Goal: Task Accomplishment & Management: Use online tool/utility

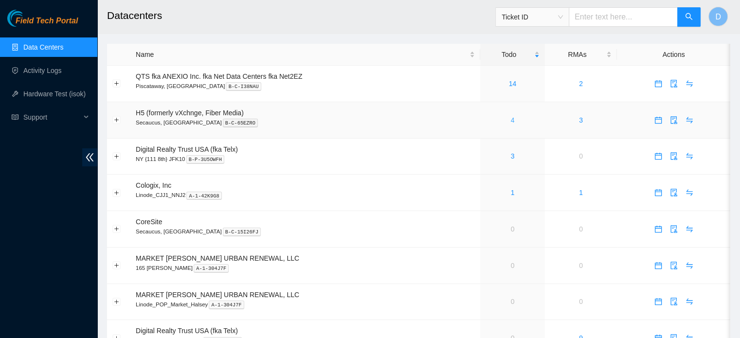
click at [513, 117] on link "4" at bounding box center [513, 120] width 4 height 8
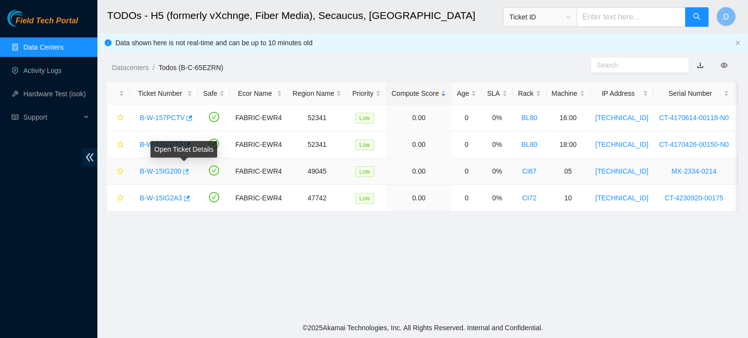
click at [183, 172] on icon "button" at bounding box center [185, 171] width 7 height 7
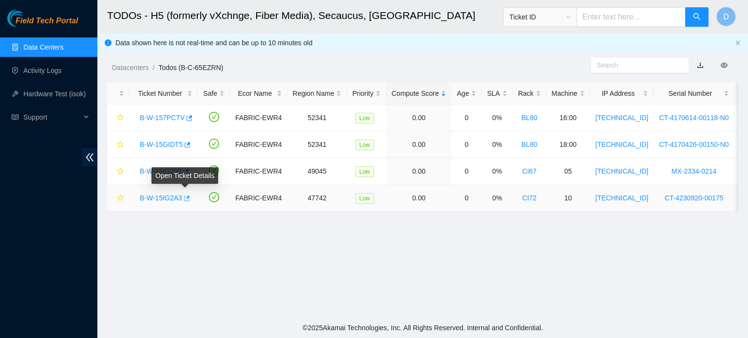
click at [185, 198] on icon "button" at bounding box center [187, 198] width 6 height 5
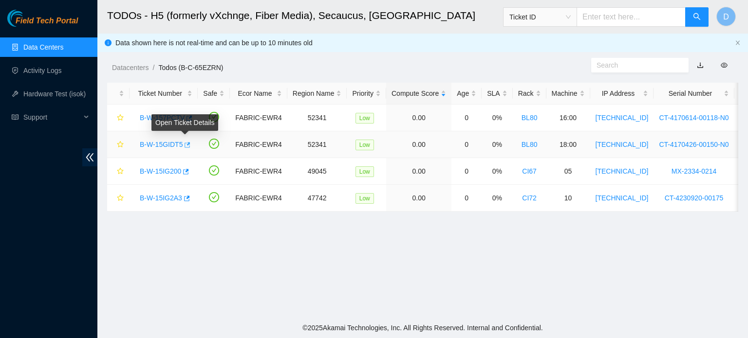
click at [184, 138] on button "button" at bounding box center [187, 145] width 8 height 16
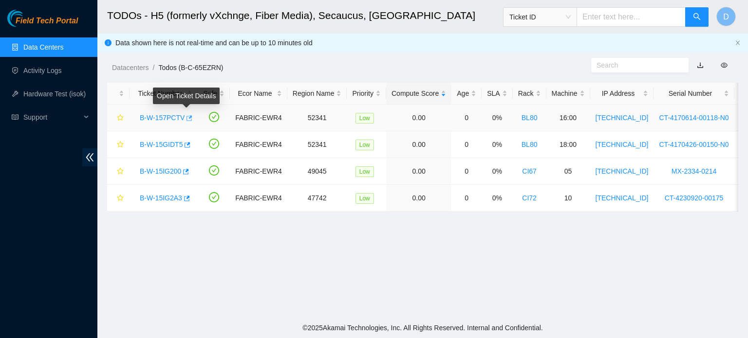
click at [187, 116] on icon "button" at bounding box center [188, 118] width 7 height 7
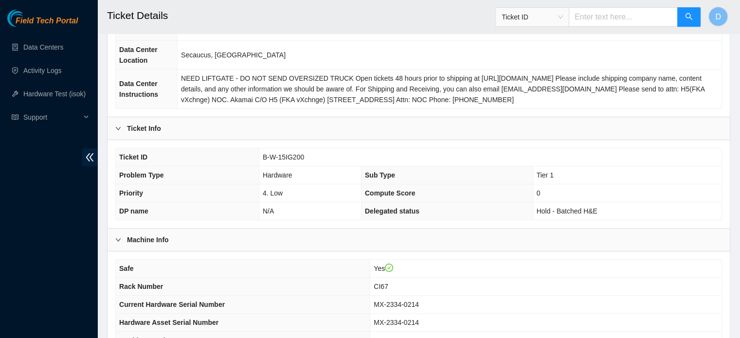
scroll to position [308, 0]
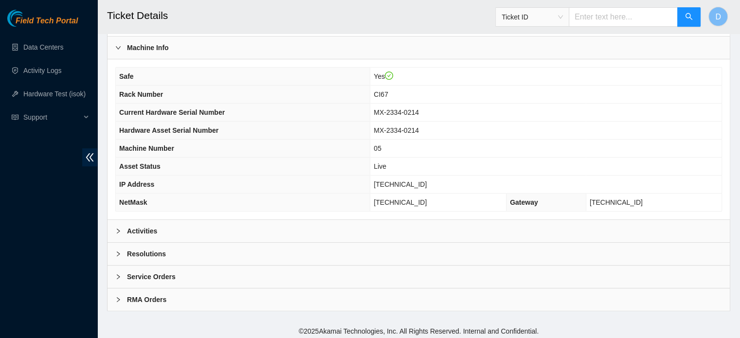
click at [183, 223] on div "Activities" at bounding box center [419, 231] width 622 height 22
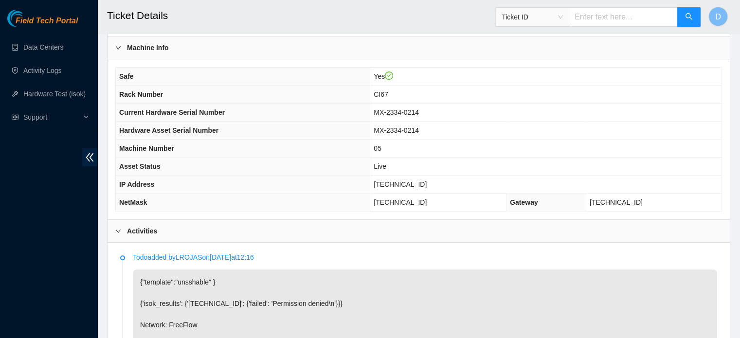
scroll to position [551, 0]
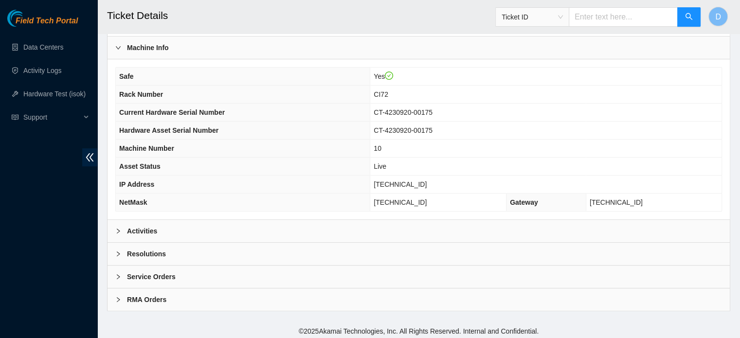
click at [180, 229] on div "Activities" at bounding box center [419, 231] width 622 height 22
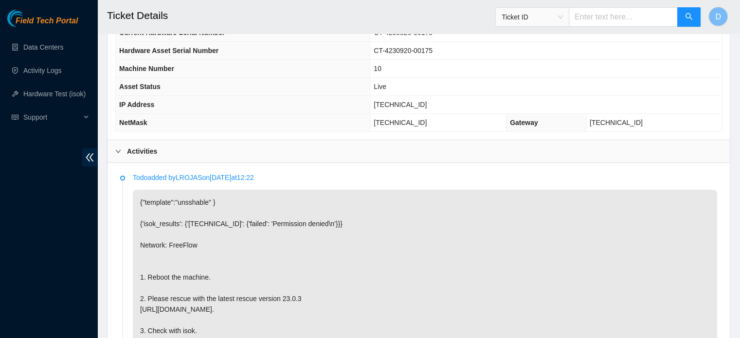
scroll to position [259, 0]
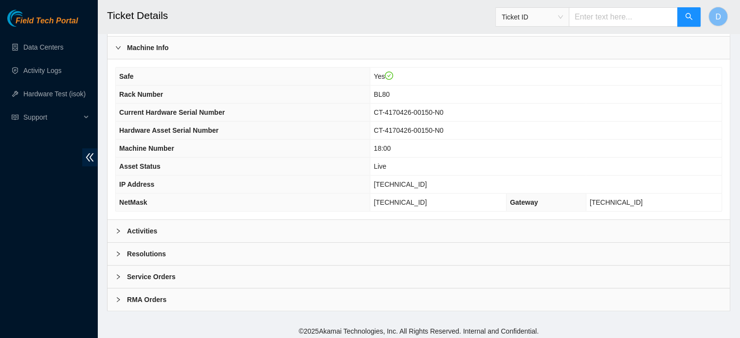
drag, startPoint x: 173, startPoint y: 225, endPoint x: 179, endPoint y: 215, distance: 11.5
click at [174, 224] on div "Activities" at bounding box center [419, 231] width 622 height 22
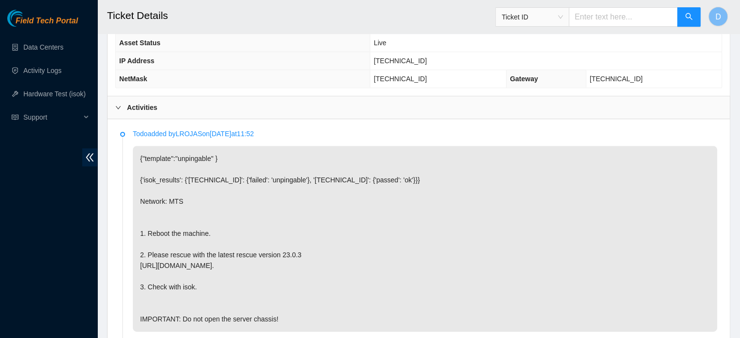
scroll to position [454, 0]
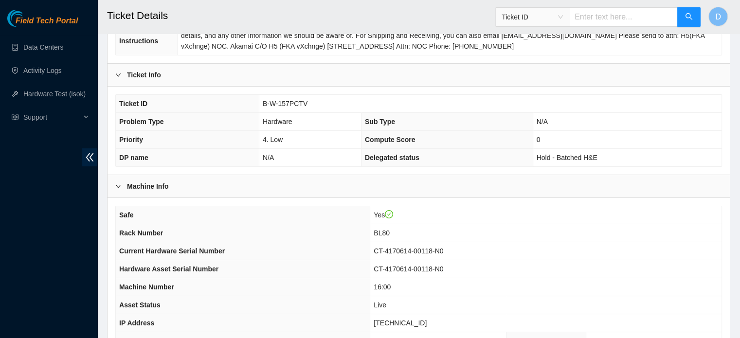
scroll to position [243, 0]
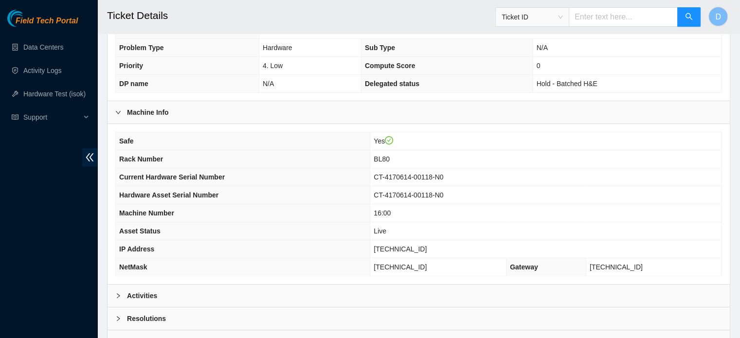
click at [197, 291] on div "Activities" at bounding box center [419, 296] width 622 height 22
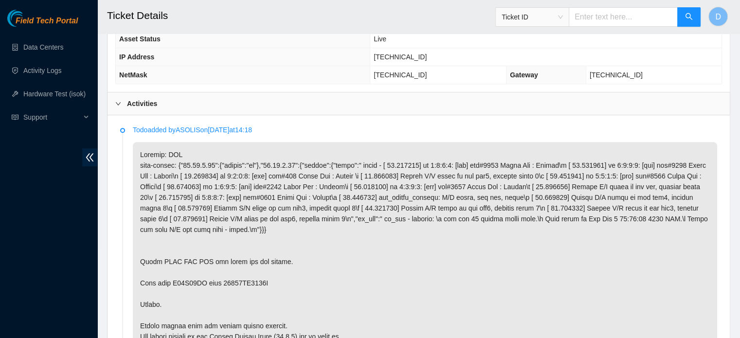
scroll to position [535, 0]
